Goal: Information Seeking & Learning: Learn about a topic

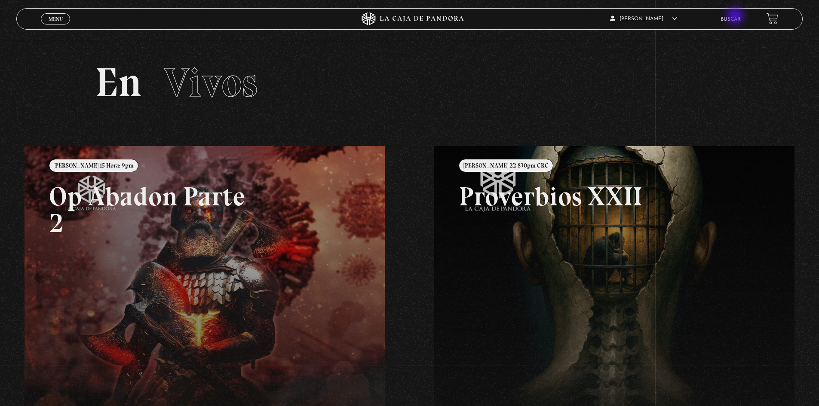
click at [736, 17] on link "Buscar" at bounding box center [730, 19] width 20 height 5
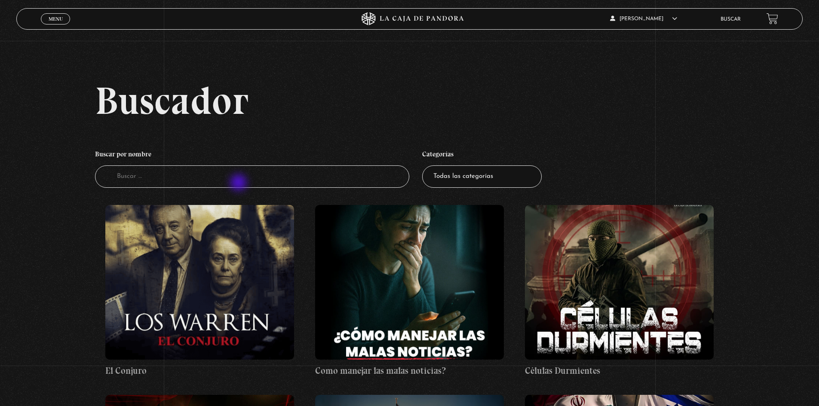
click at [239, 184] on input "Buscador" at bounding box center [252, 176] width 315 height 23
type input "angeles"
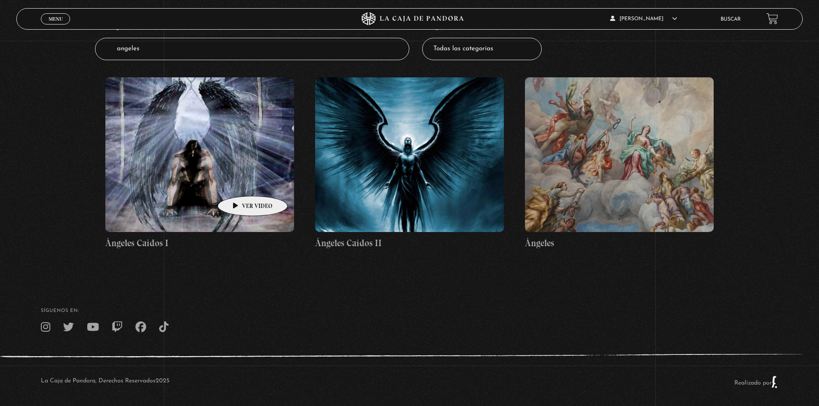
scroll to position [132, 0]
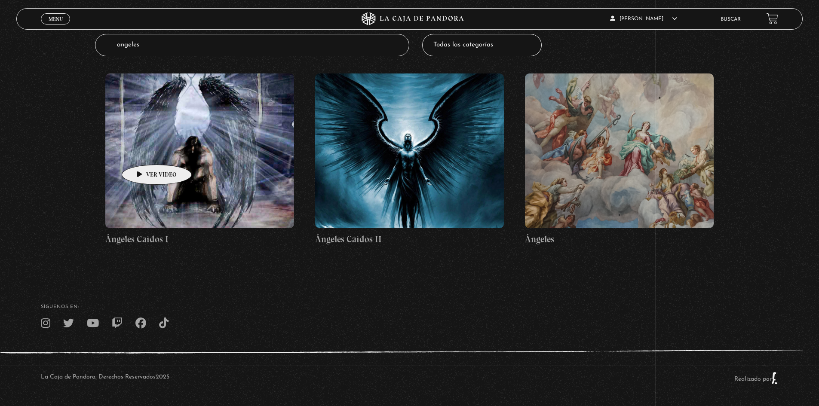
click at [143, 152] on figure at bounding box center [199, 150] width 189 height 155
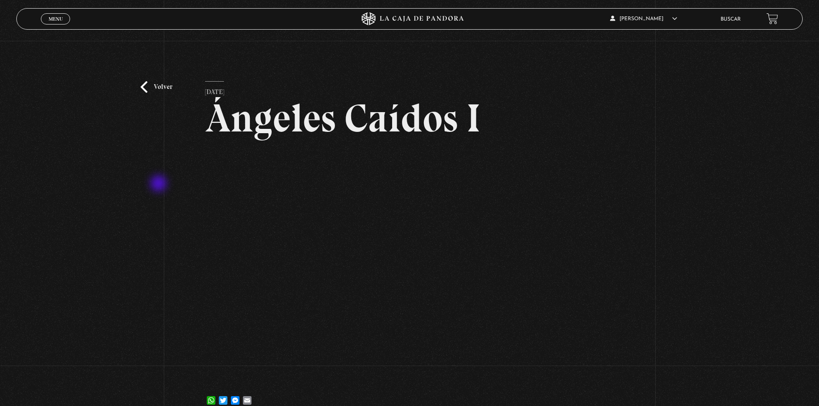
click at [156, 184] on div "Volver [DATE] Ángeles Caídos I WhatsApp Twitter Messenger Email" at bounding box center [409, 231] width 819 height 380
click at [155, 178] on div "Volver [DATE] Ángeles Caídos I WhatsApp Twitter Messenger Email" at bounding box center [409, 231] width 819 height 380
click at [149, 81] on div "Volver [DATE] Ángeles Caídos I WhatsApp Twitter Messenger Email" at bounding box center [409, 231] width 819 height 380
